Goal: Transaction & Acquisition: Purchase product/service

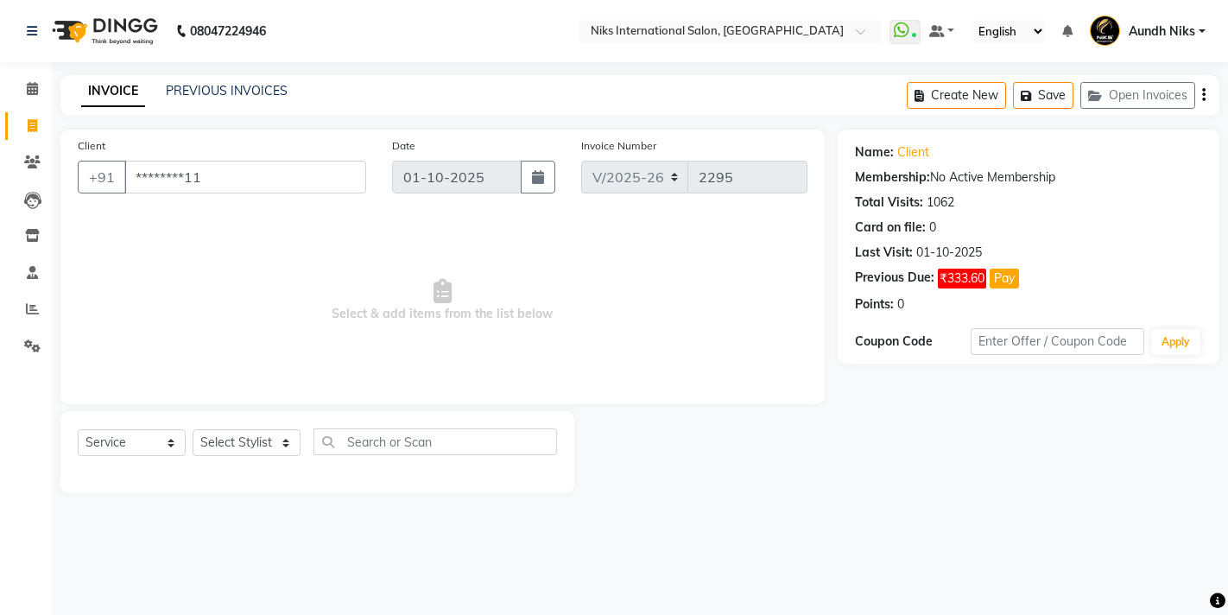
select select "6"
select select "service"
drag, startPoint x: 0, startPoint y: 0, endPoint x: 192, endPoint y: 245, distance: 311.4
click at [192, 245] on span "Select & add items from the list below" at bounding box center [443, 300] width 730 height 173
click at [224, 447] on select "Select Stylist [PERSON_NAME] Aundh Niks [PERSON_NAME] Jiya [PERSON_NAME] Mahhi …" at bounding box center [247, 442] width 108 height 27
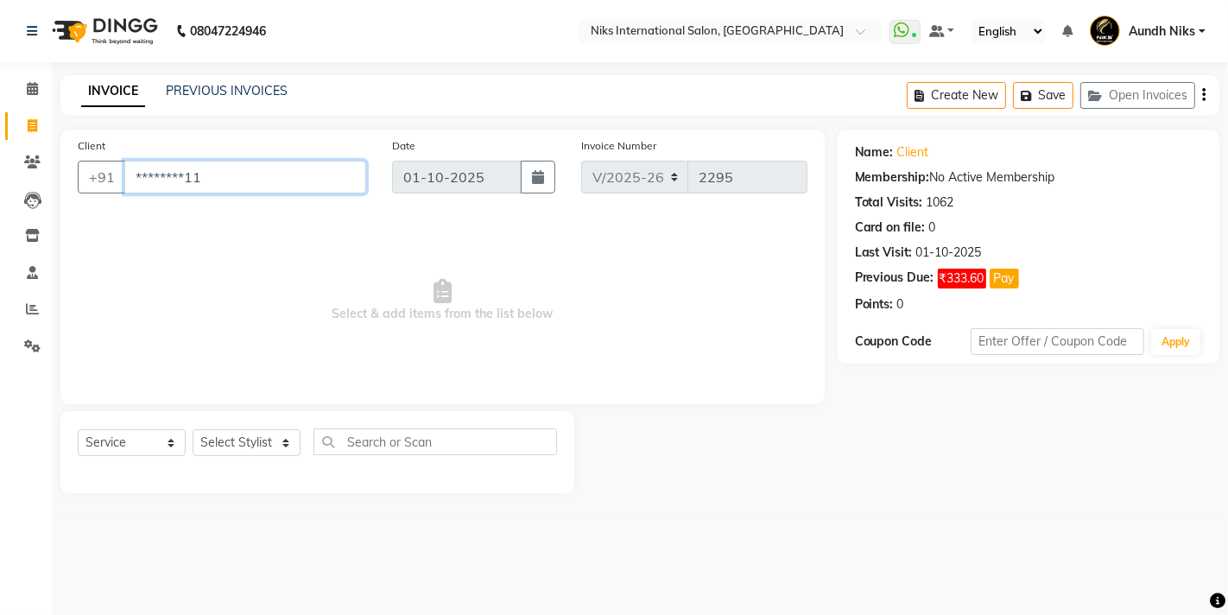
click at [317, 168] on input "********11" at bounding box center [245, 177] width 242 height 33
type input "*"
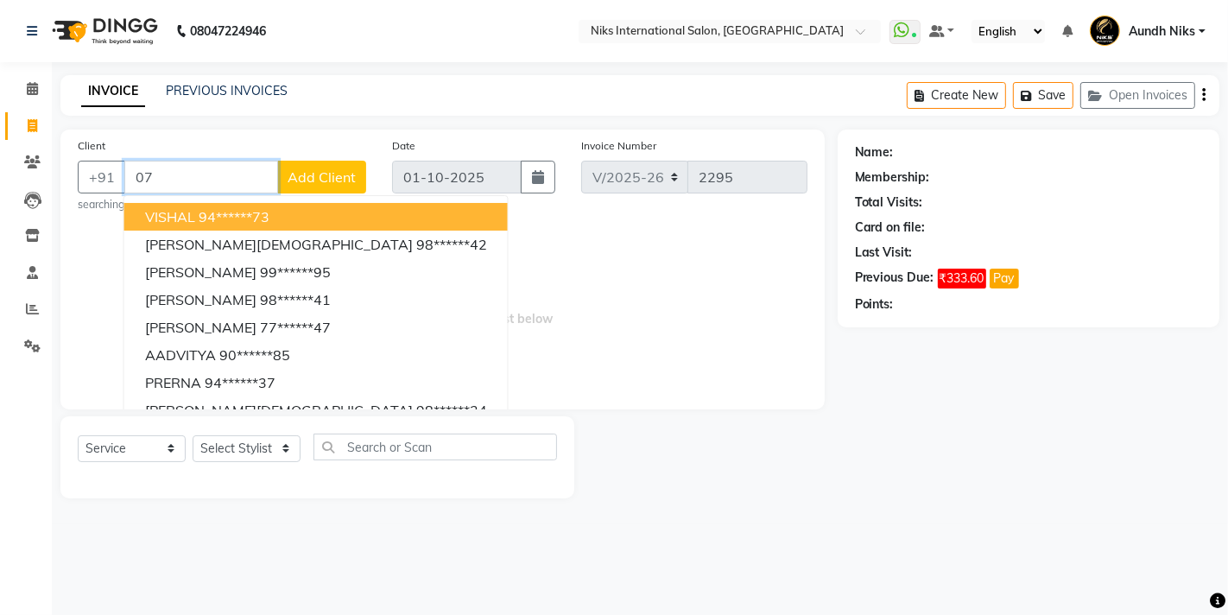
type input "0"
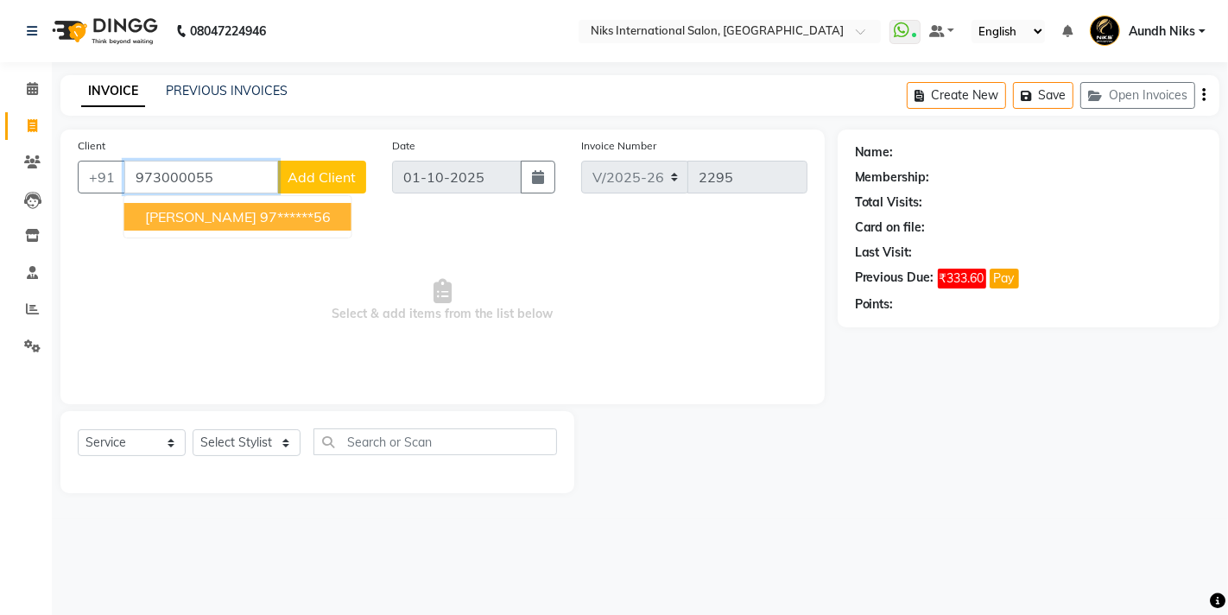
click at [327, 219] on ngb-highlight "97******56" at bounding box center [295, 216] width 71 height 17
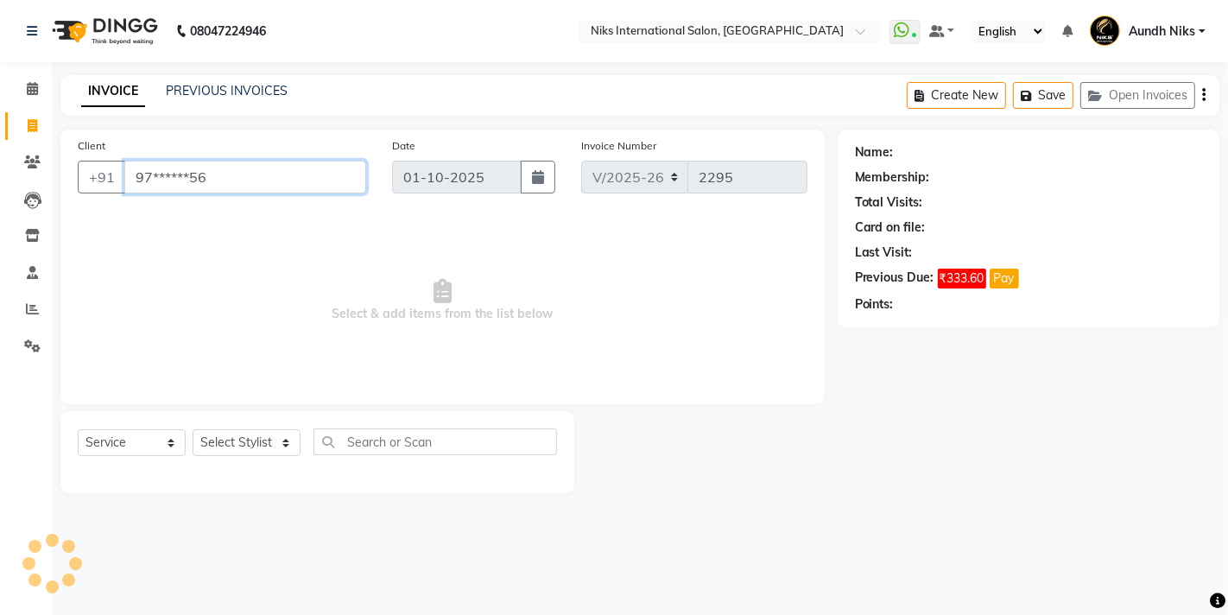
type input "97******56"
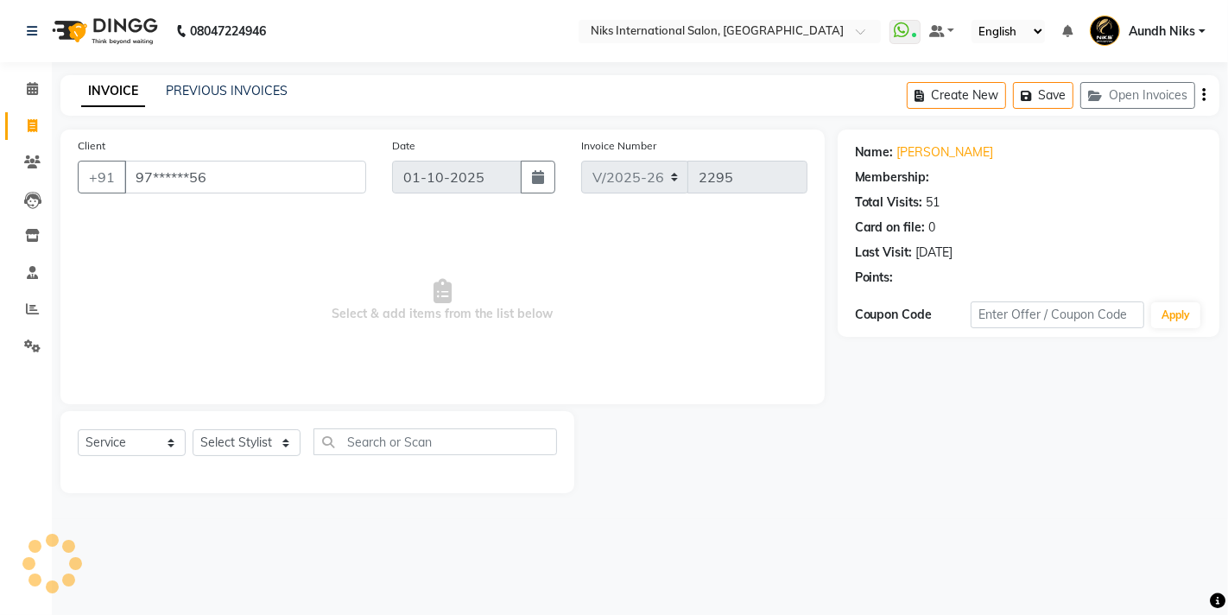
select select "1: Object"
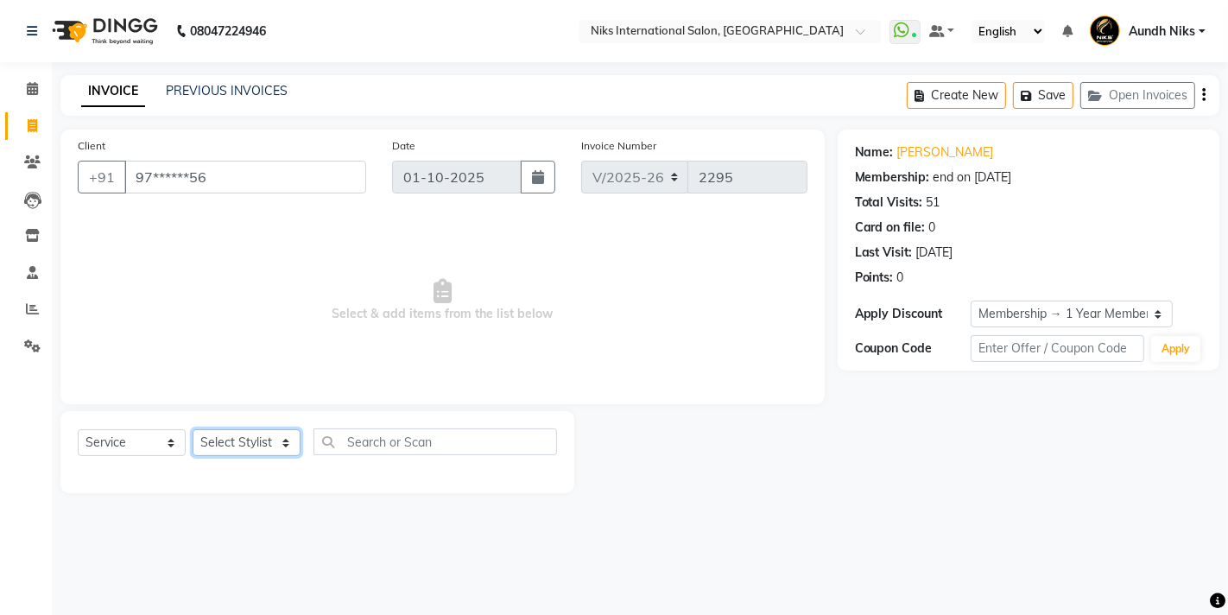
click at [260, 440] on select "Select Stylist [PERSON_NAME] Aundh Niks [PERSON_NAME] Jiya [PERSON_NAME] Mahhi …" at bounding box center [247, 442] width 108 height 27
select select "22944"
click at [193, 429] on select "Select Stylist [PERSON_NAME] Aundh Niks [PERSON_NAME] Jiya [PERSON_NAME] Mahhi …" at bounding box center [247, 442] width 108 height 27
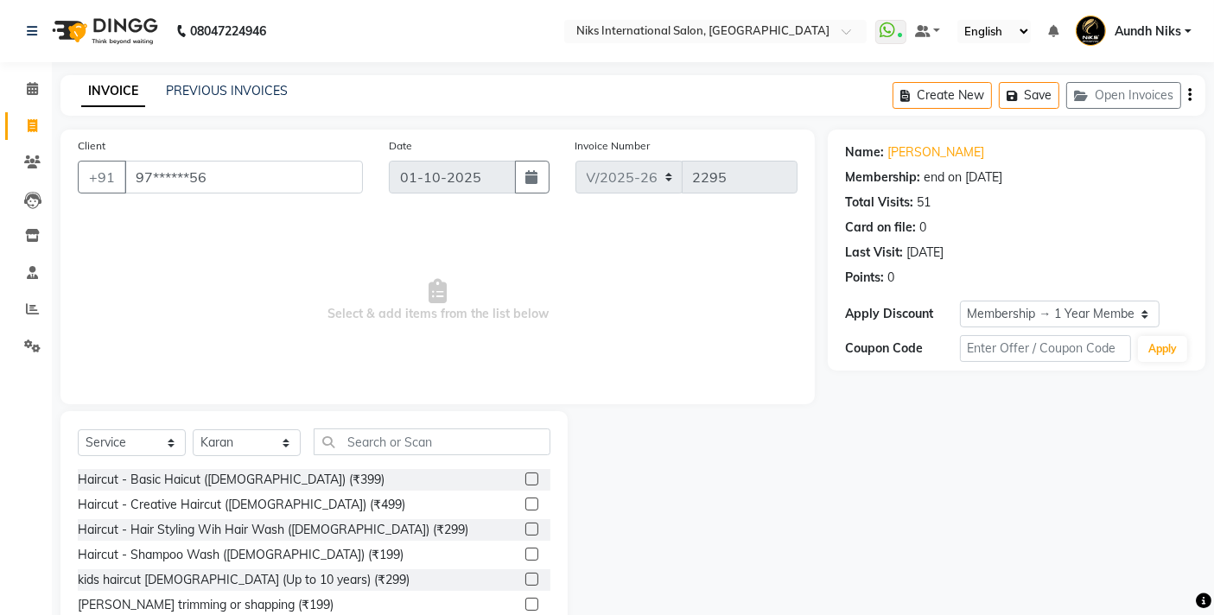
click at [525, 478] on label at bounding box center [531, 479] width 13 height 13
click at [525, 478] on input "checkbox" at bounding box center [530, 479] width 11 height 11
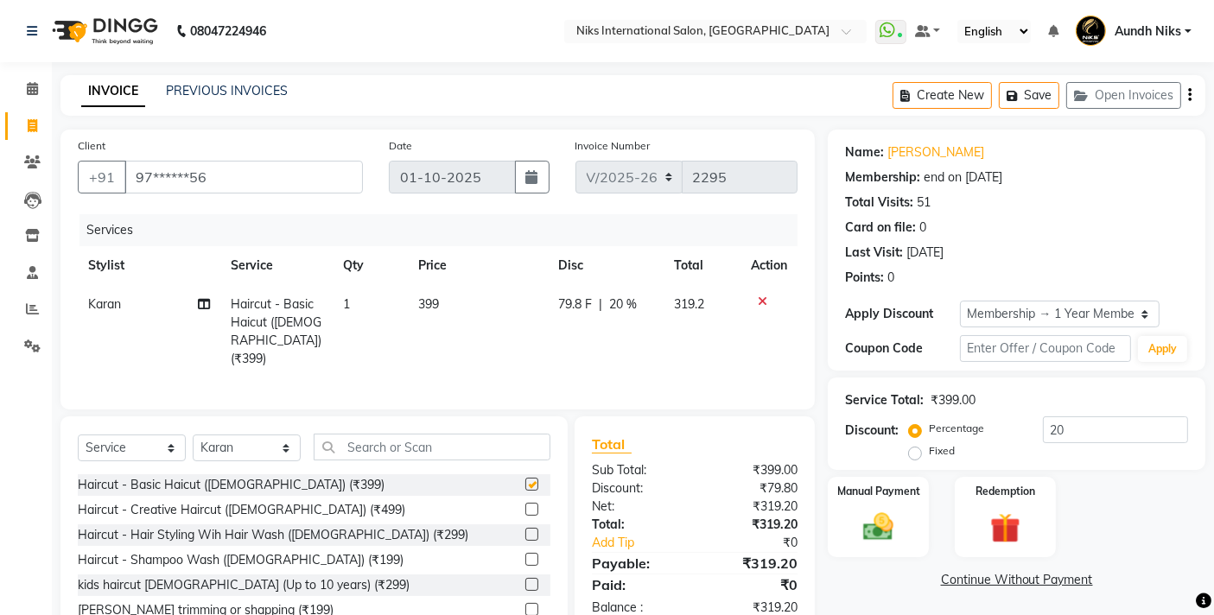
checkbox input "false"
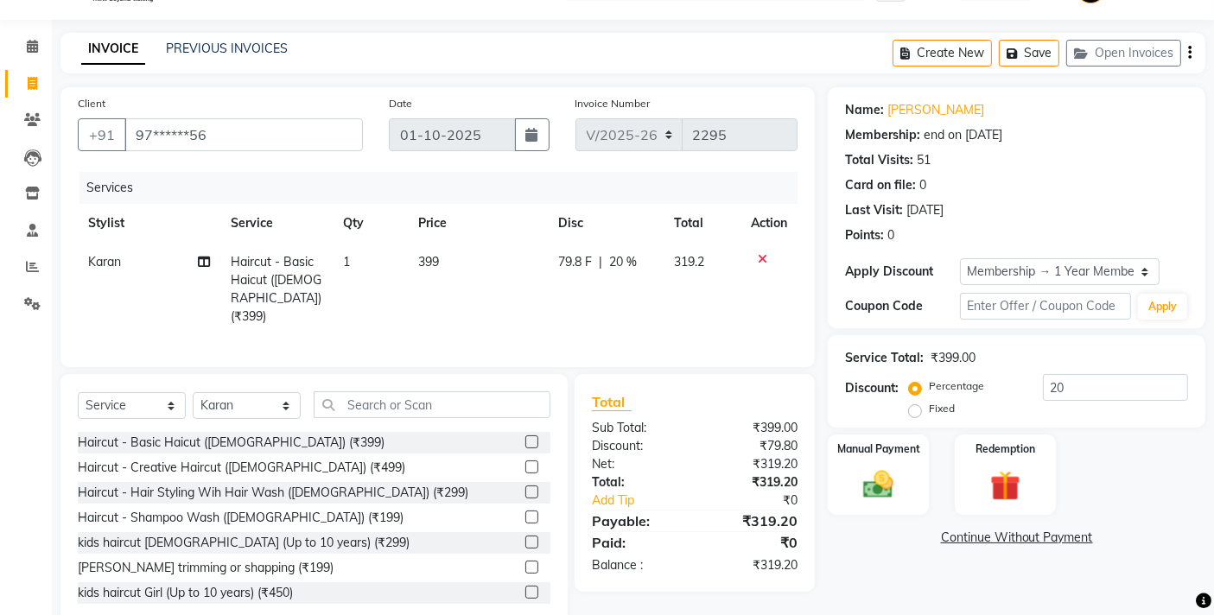
scroll to position [78, 0]
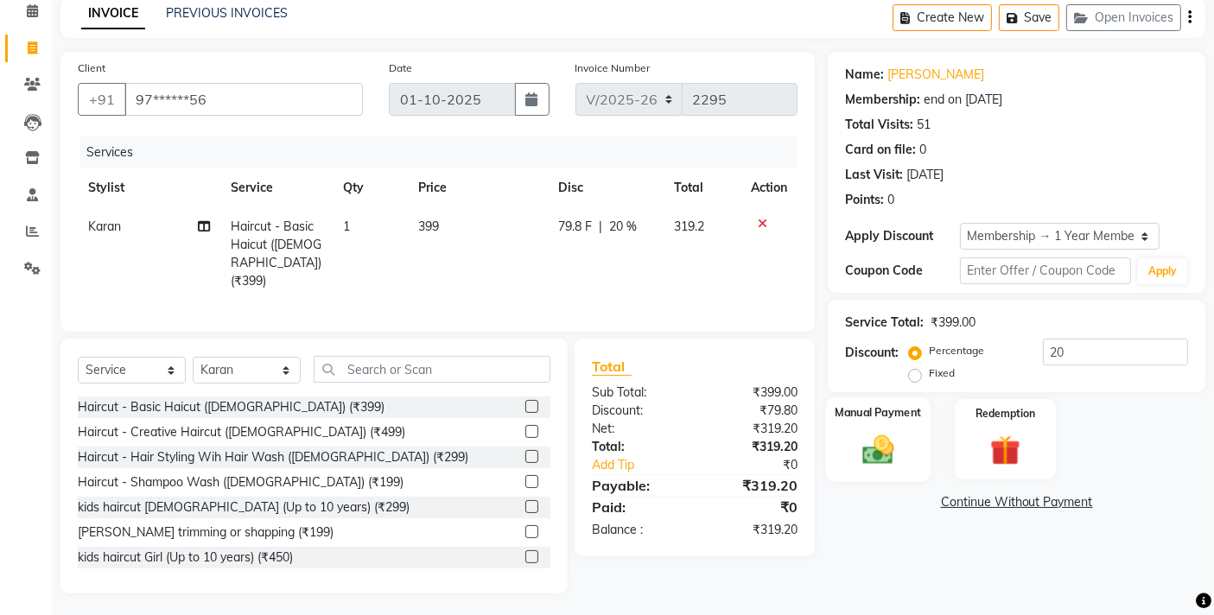
click at [878, 453] on img at bounding box center [879, 449] width 52 height 36
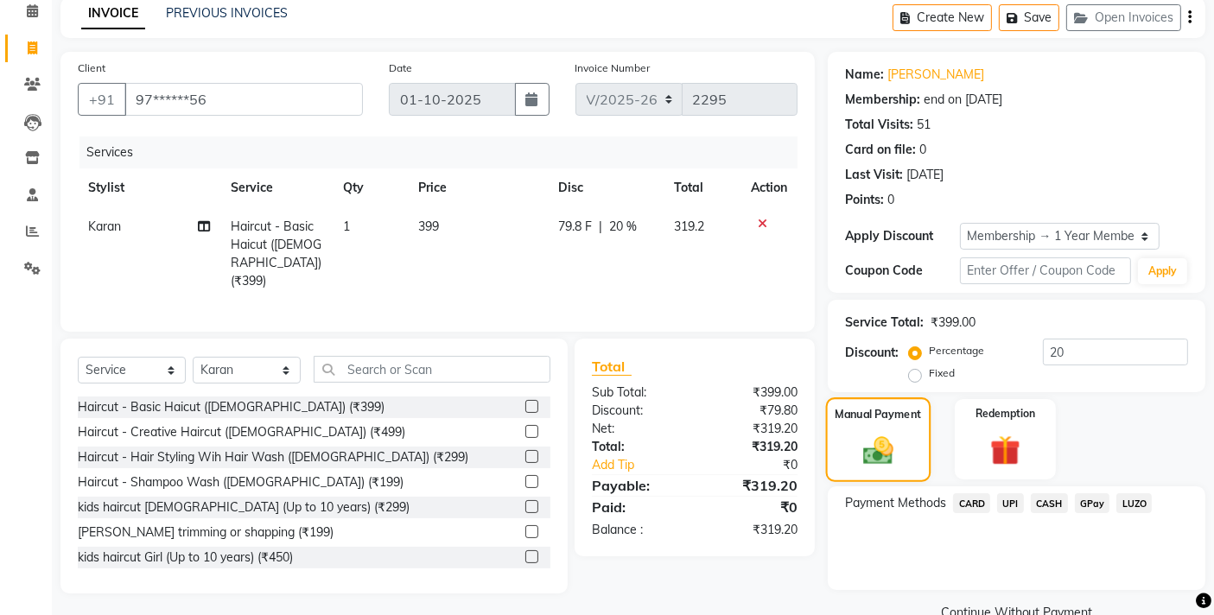
scroll to position [113, 0]
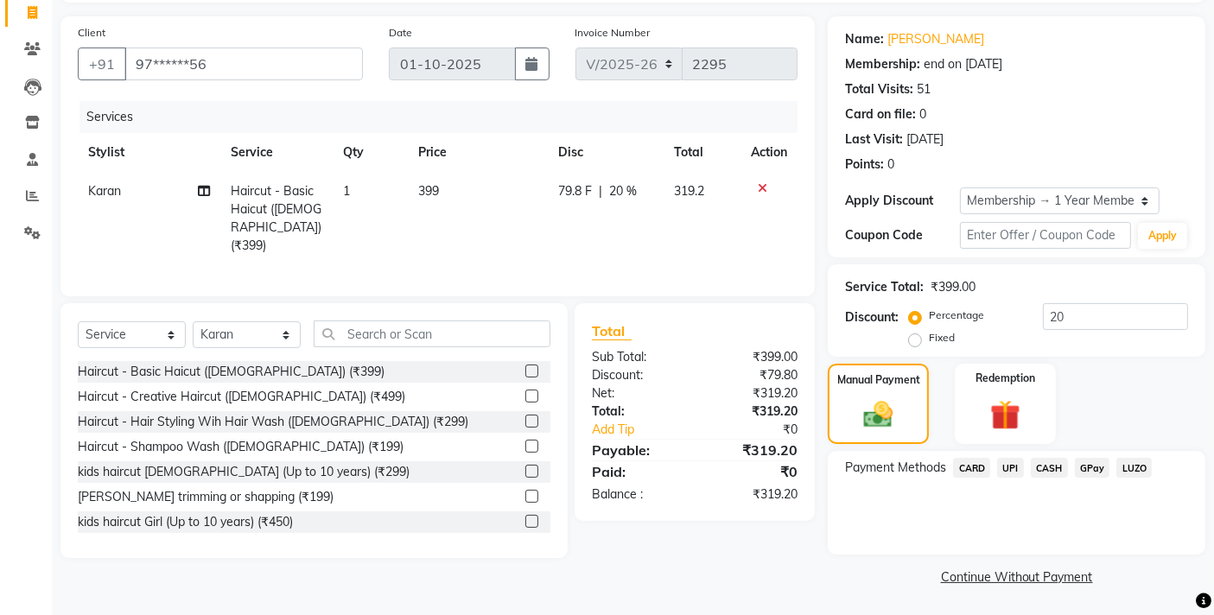
click at [980, 468] on span "CARD" at bounding box center [971, 468] width 37 height 20
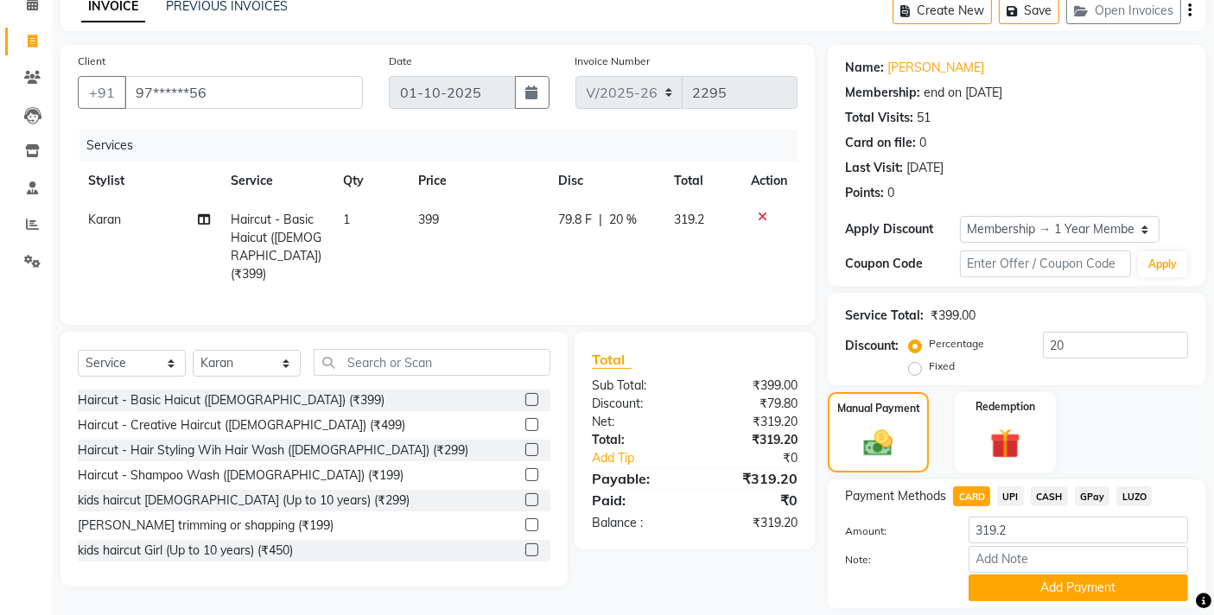
scroll to position [54, 0]
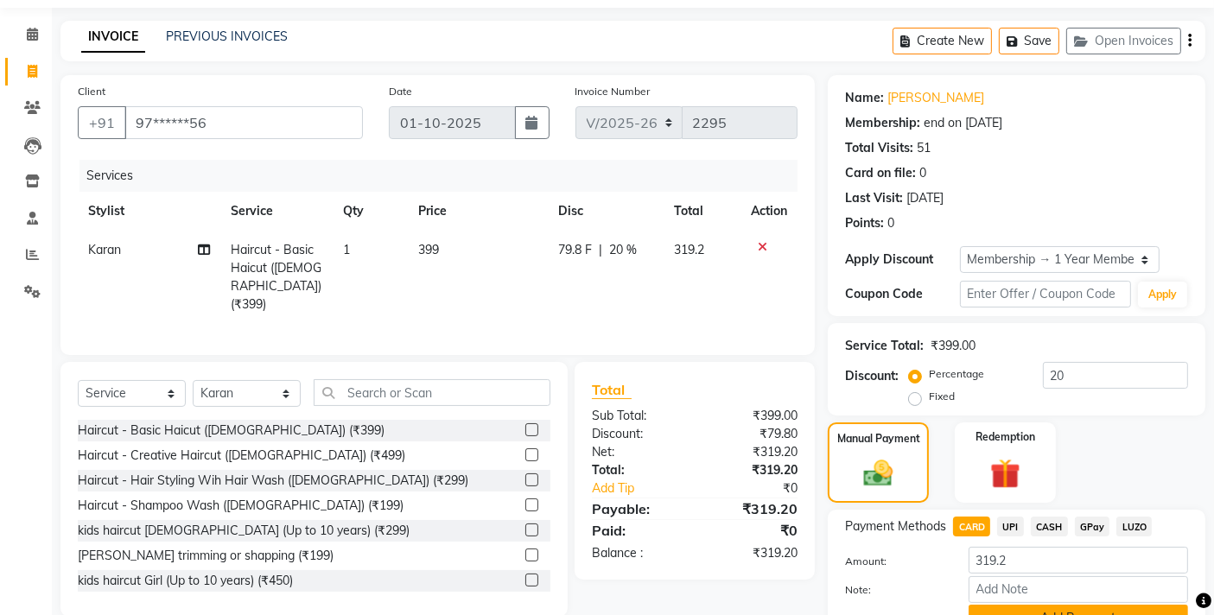
click at [990, 605] on button "Add Payment" at bounding box center [1077, 618] width 219 height 27
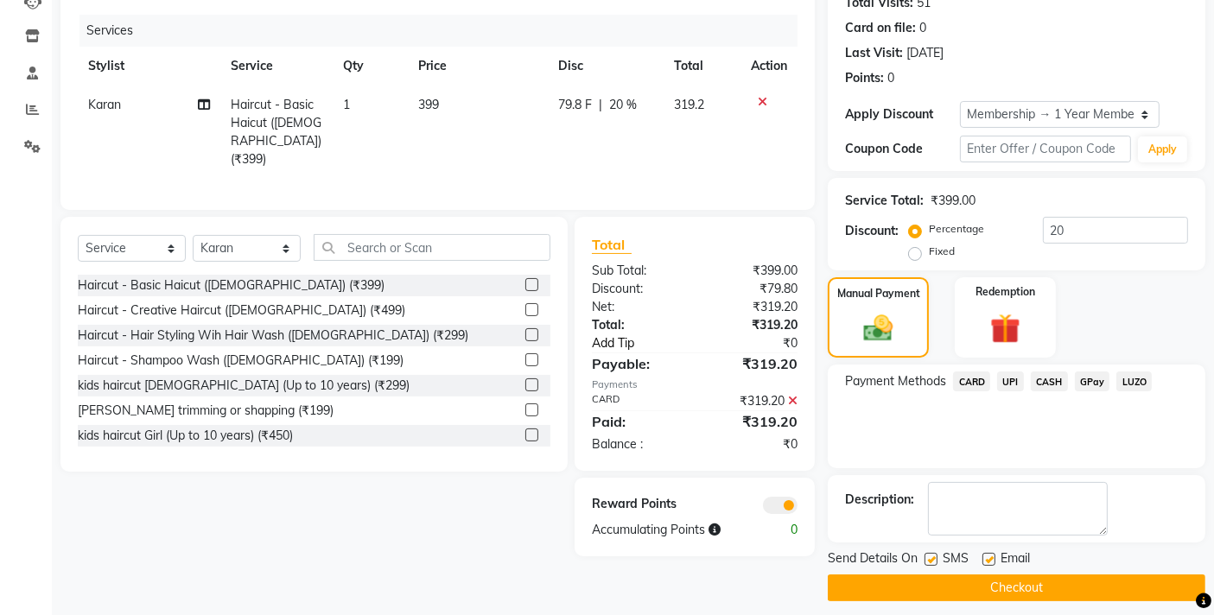
scroll to position [202, 0]
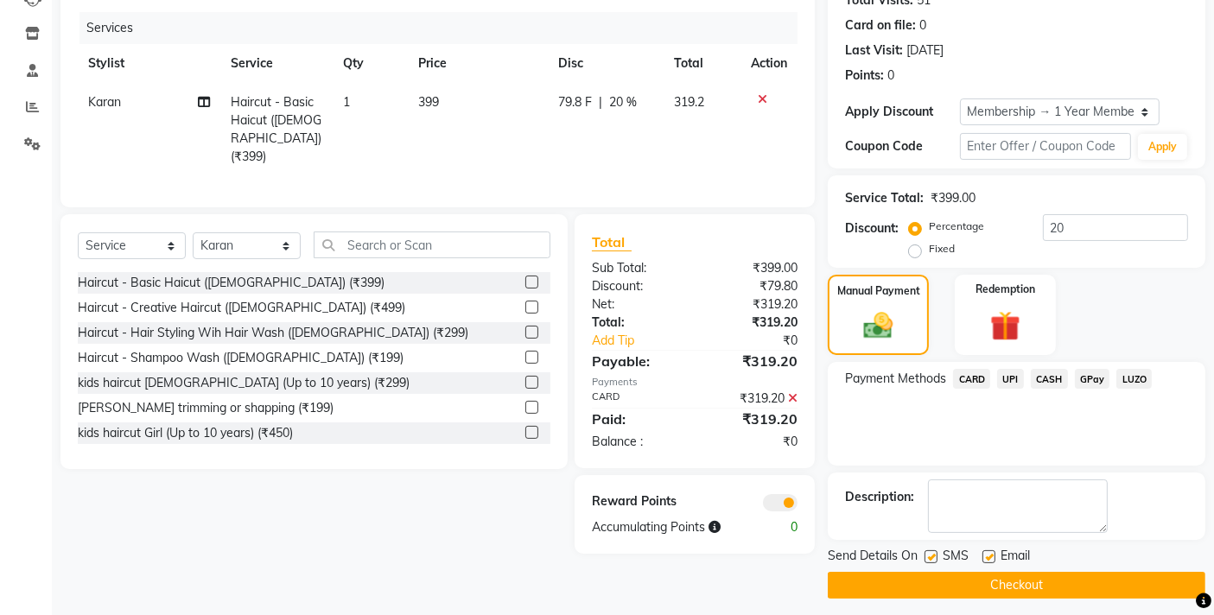
click at [840, 587] on button "Checkout" at bounding box center [1016, 585] width 377 height 27
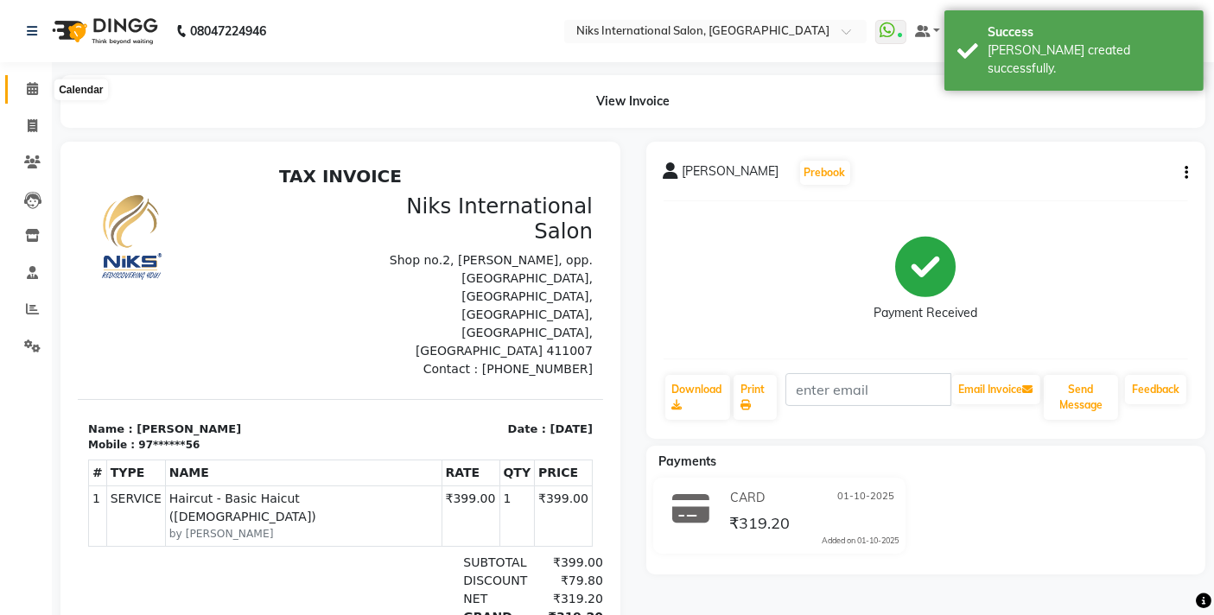
click at [32, 89] on icon at bounding box center [32, 88] width 11 height 13
